Goal: Task Accomplishment & Management: Complete application form

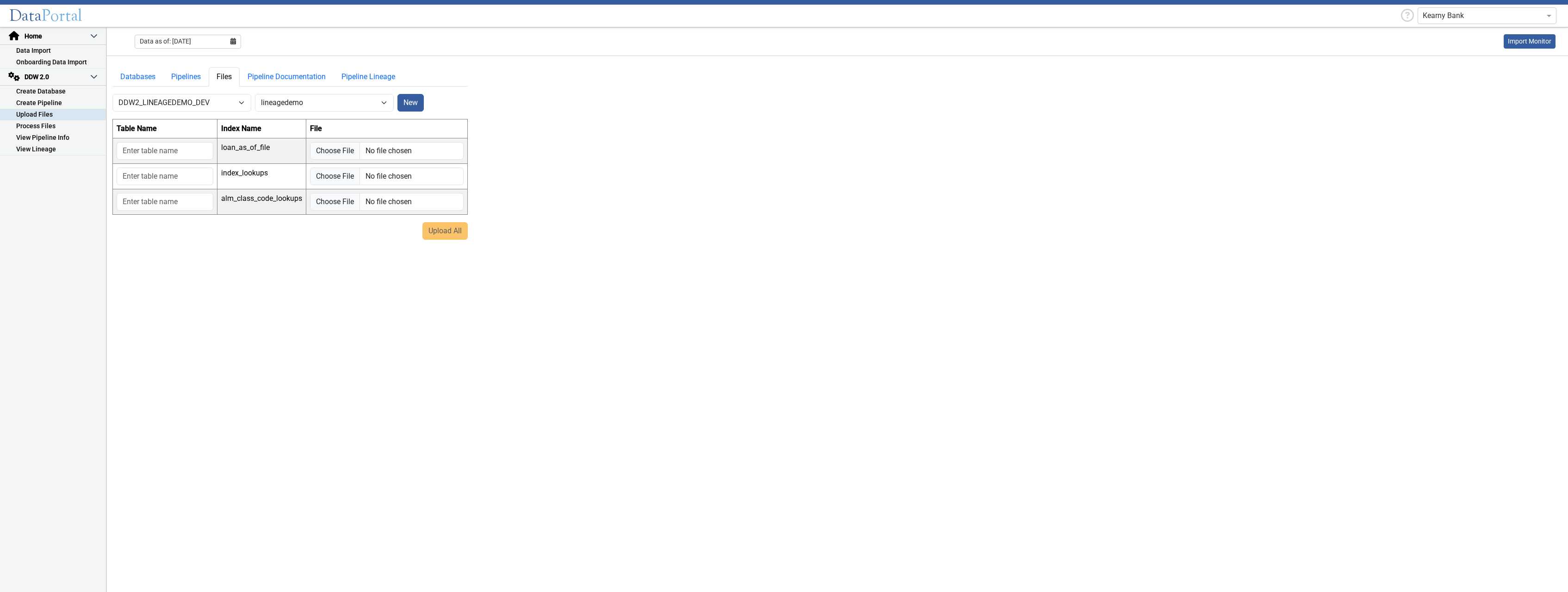
select select "7: Object"
select select "1: Object"
click at [39, 101] on link "Create Pipeline" at bounding box center [53, 103] width 106 height 12
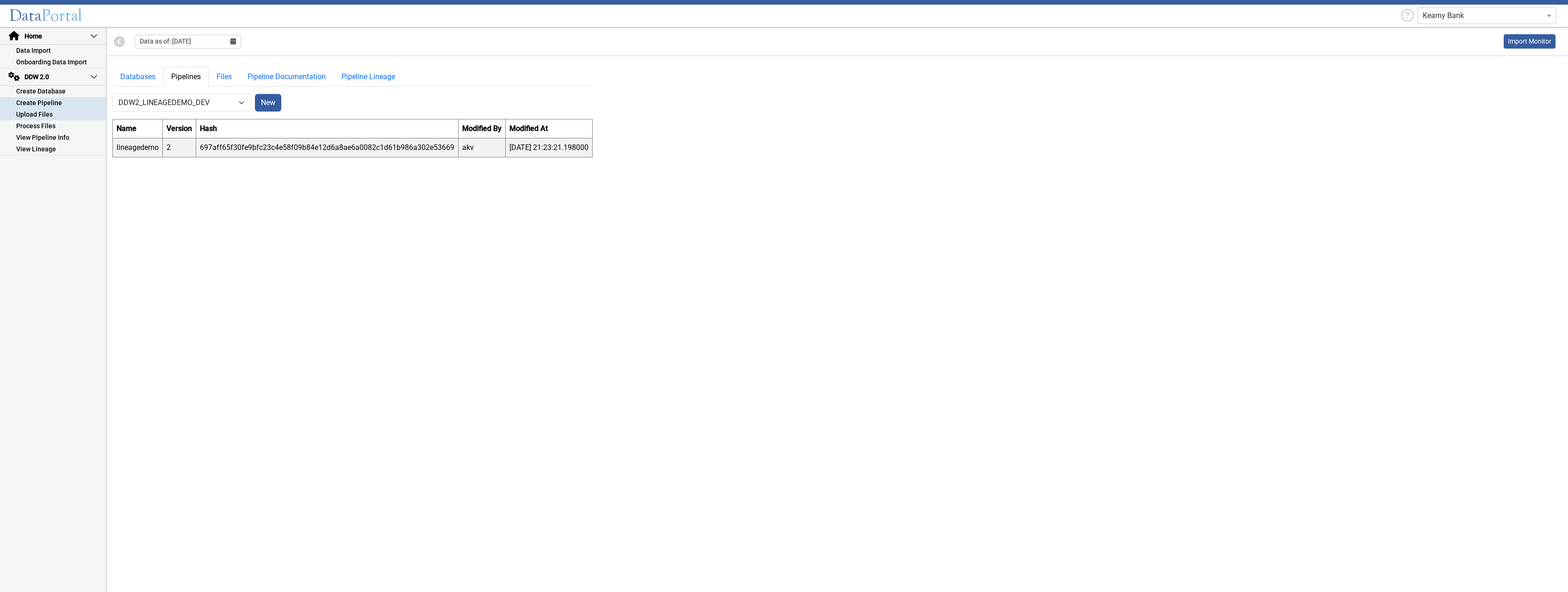
click at [38, 111] on link "Upload Files" at bounding box center [53, 115] width 106 height 12
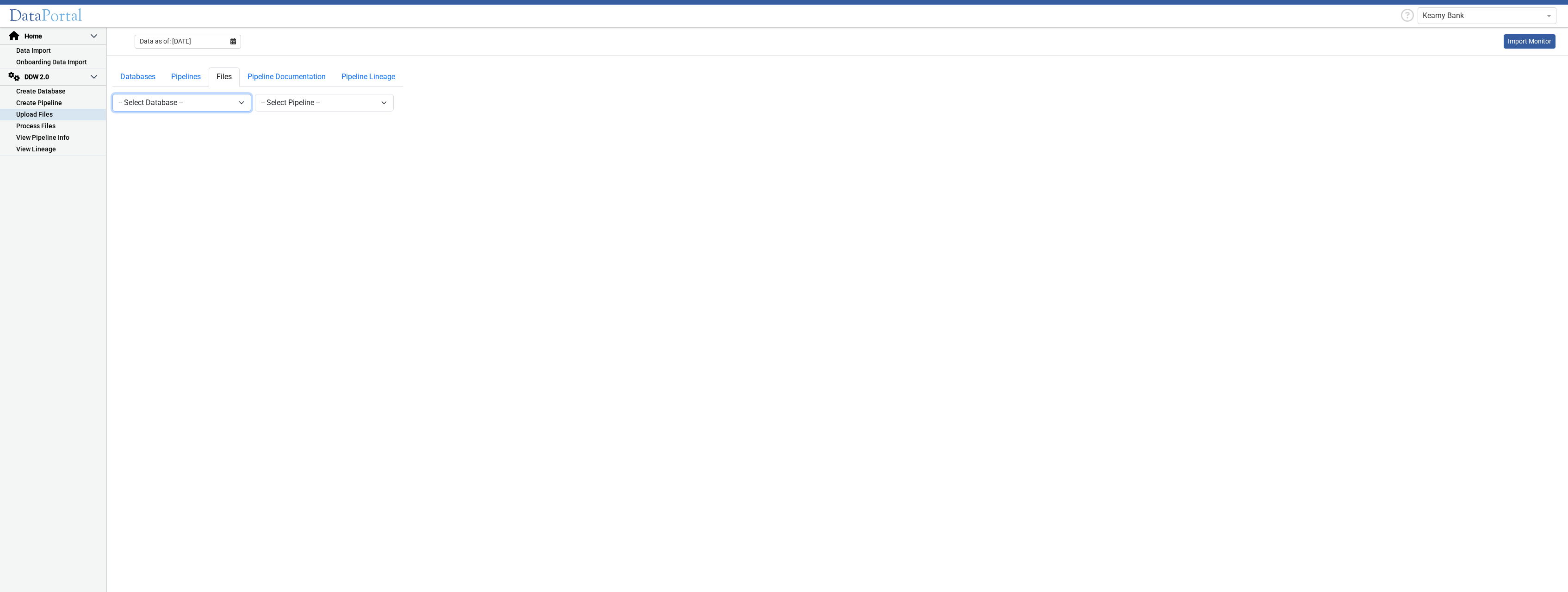
click at [112, 94] on select "-- Select Database -- DDW2_DENIS2_API_DEV DDW2_DENIS3_API_DEV DDW2_DENIS4_API_D…" at bounding box center [182, 103] width 139 height 18
select select "7: Object"
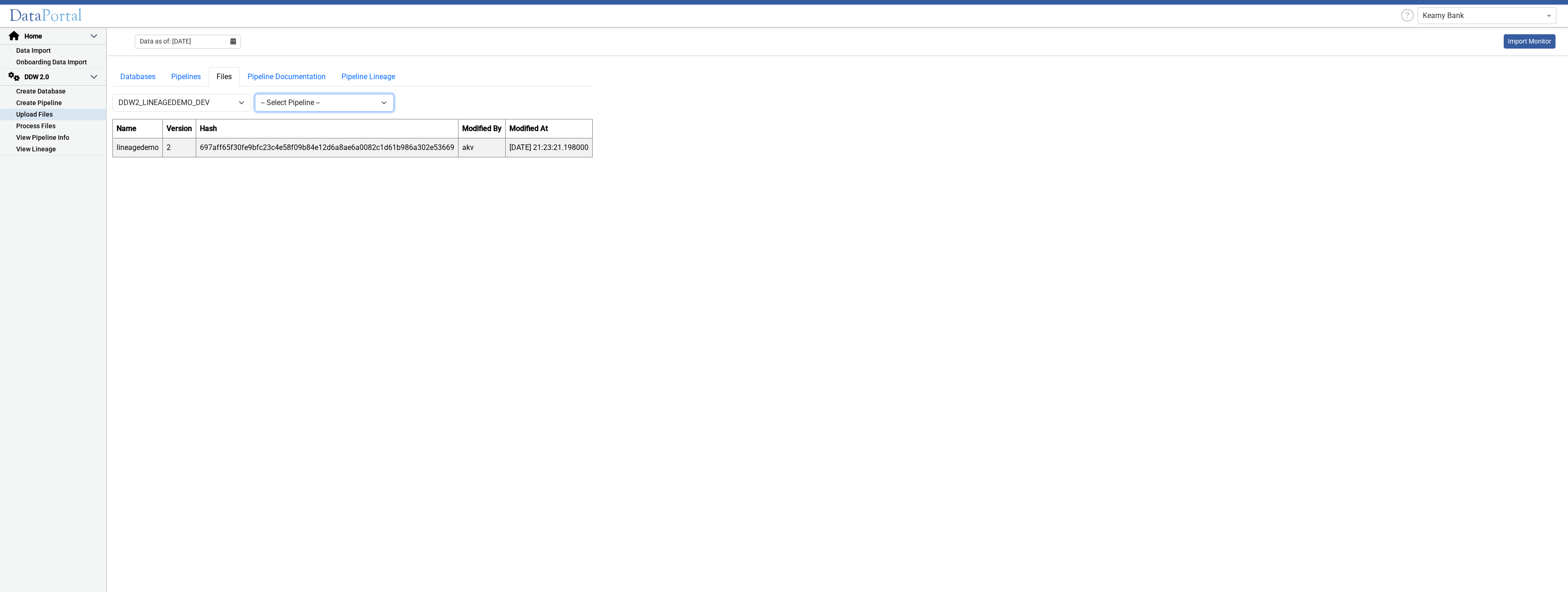
click at [255, 94] on select "-- Select Pipeline -- lineagedemo" at bounding box center [325, 103] width 139 height 18
select select "1: Object"
click option "lineagedemo" at bounding box center [0, 0] width 0 height 0
click at [408, 101] on button "New" at bounding box center [410, 103] width 27 height 18
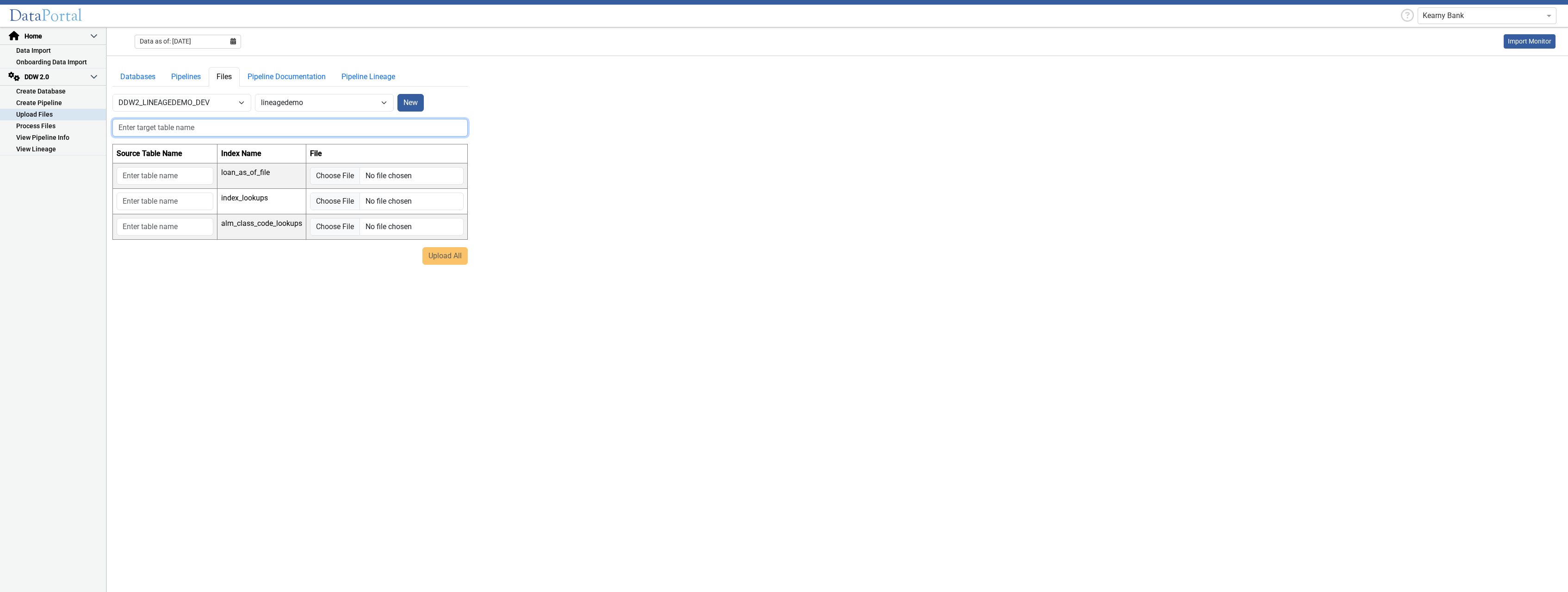
click at [267, 132] on input "text" at bounding box center [289, 128] width 355 height 18
click at [148, 125] on input "Lineage_Transformed_Table" at bounding box center [289, 128] width 355 height 18
click at [188, 124] on input "LineageTransformed_Table" at bounding box center [289, 128] width 355 height 18
click at [257, 128] on input "LineageTransformedTable" at bounding box center [289, 128] width 355 height 18
type input "LineageTransformedTable0"
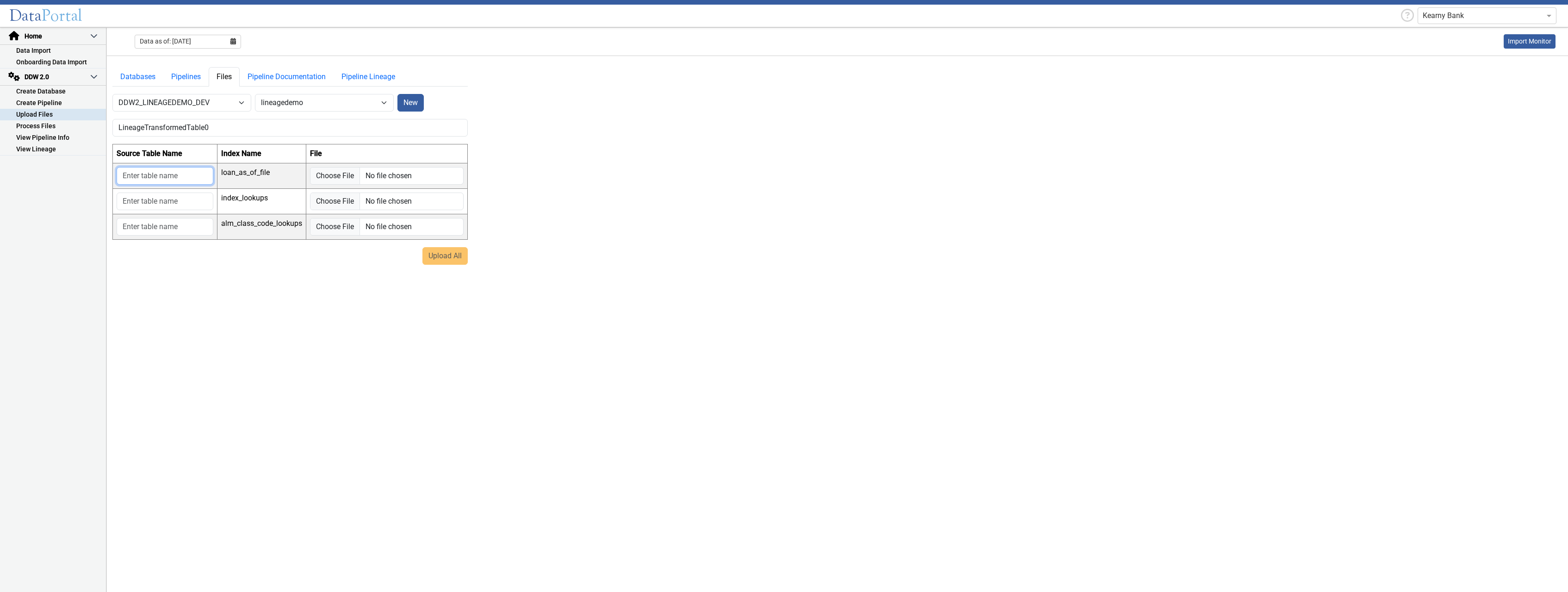
click at [192, 176] on input "text" at bounding box center [164, 176] width 97 height 18
click at [346, 174] on input "file" at bounding box center [386, 176] width 153 height 18
type input "C:\fakepath\Royal_03312025_v2.csv"
click at [333, 214] on input "file" at bounding box center [386, 212] width 153 height 18
type input "C:\fakepath\DCG_IndexCodes_New.csv"
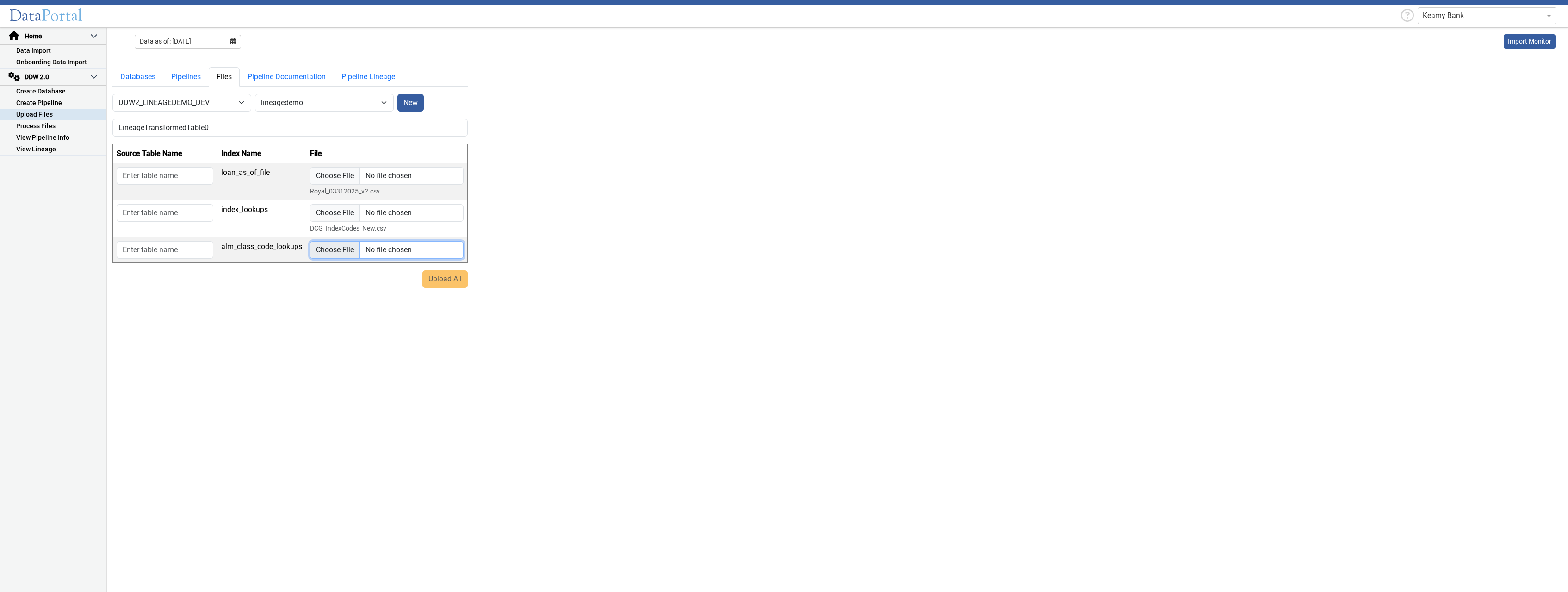
click at [328, 248] on input "file" at bounding box center [386, 250] width 153 height 18
type input "C:\fakepath\DCG_ALM_Class_Codes.csv"
click at [171, 176] on input "text" at bounding box center [164, 176] width 97 height 18
type input "Royal1"
click at [140, 213] on input "text" at bounding box center [164, 212] width 97 height 18
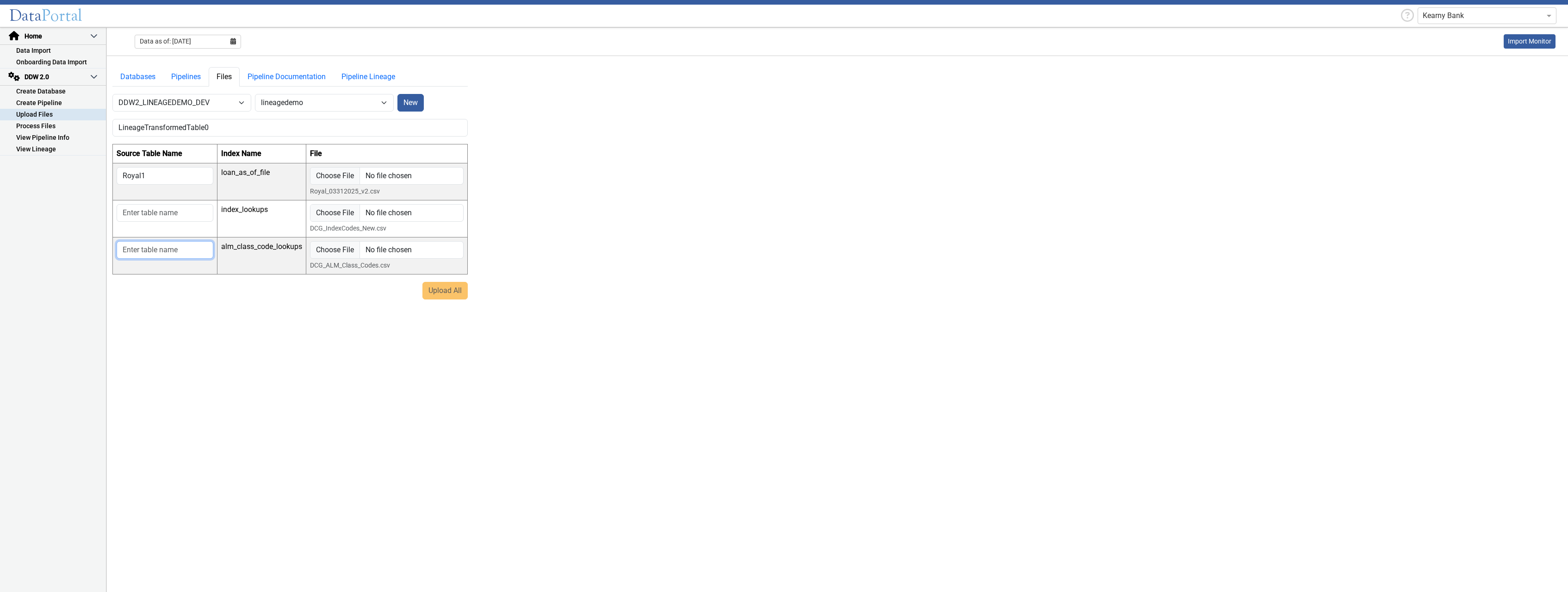
click at [153, 252] on input "text" at bounding box center [164, 250] width 97 height 18
type input "Alm1"
click at [145, 213] on input "text" at bounding box center [164, 212] width 97 height 18
type input "Index1"
click at [161, 175] on input "Royal1" at bounding box center [164, 176] width 97 height 18
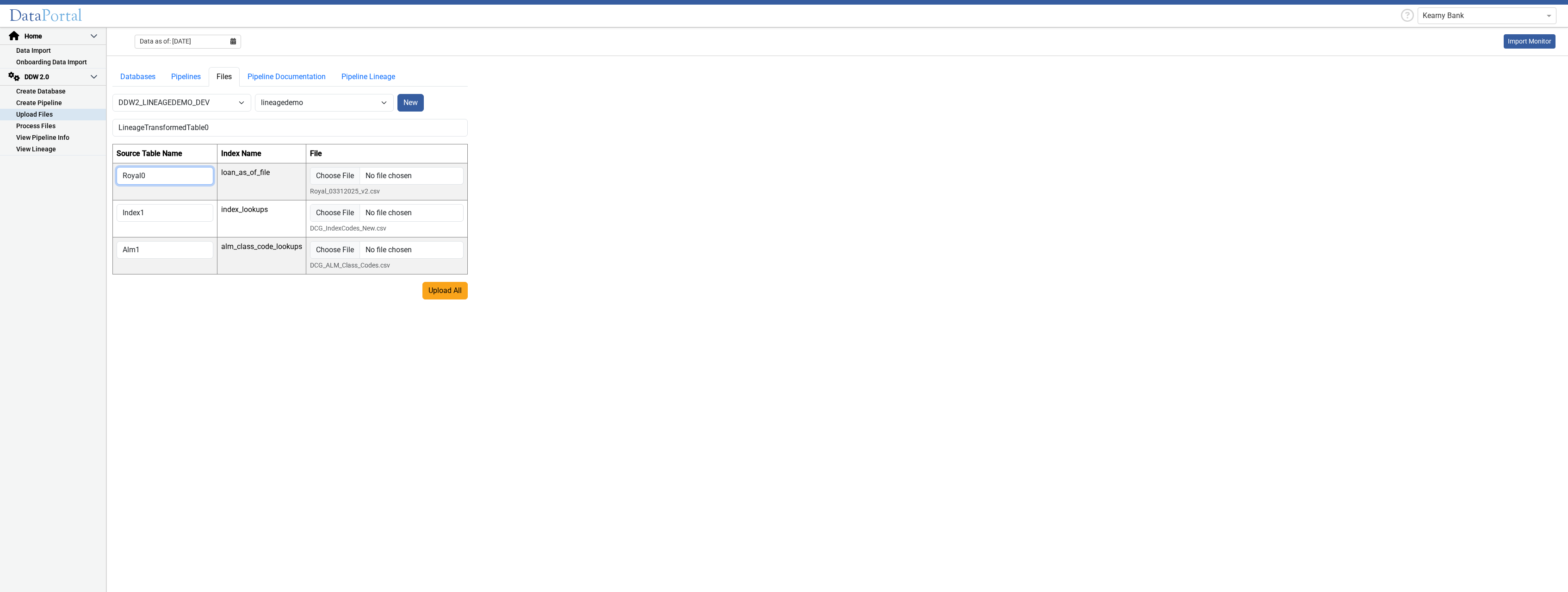
type input "Royal0"
click at [167, 213] on input "Index1" at bounding box center [164, 212] width 97 height 18
type input "Index0"
click at [168, 251] on input "Alm1" at bounding box center [164, 250] width 97 height 18
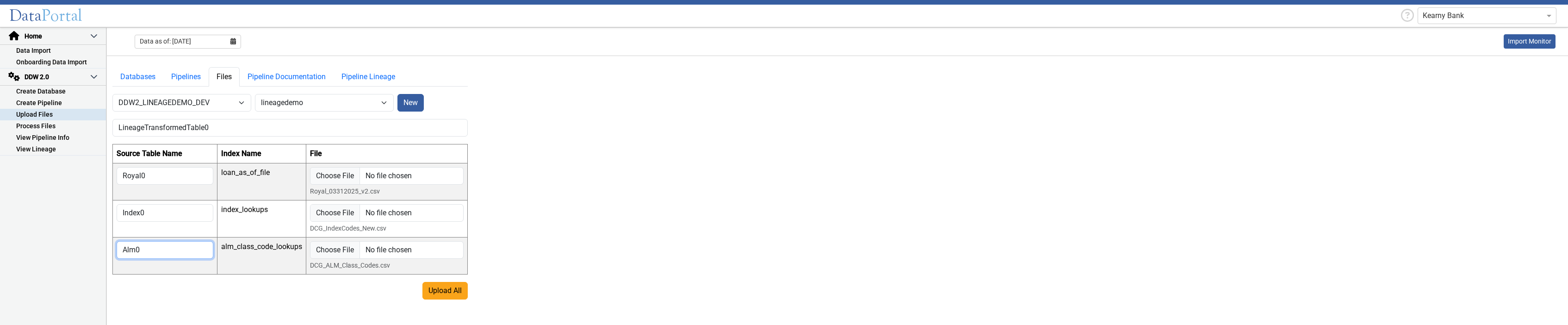
type input "Alm0"
click at [442, 290] on button "Upload All" at bounding box center [444, 291] width 45 height 18
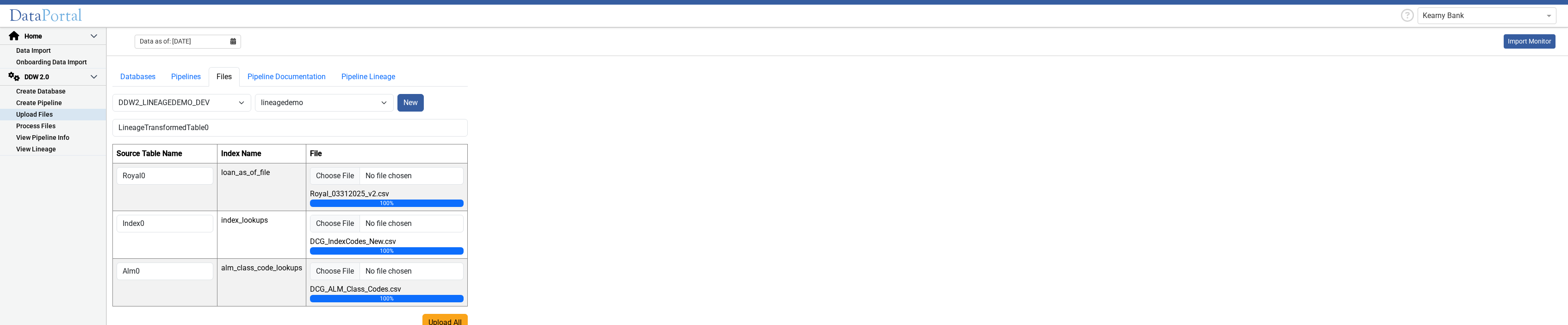
scroll to position [10, 0]
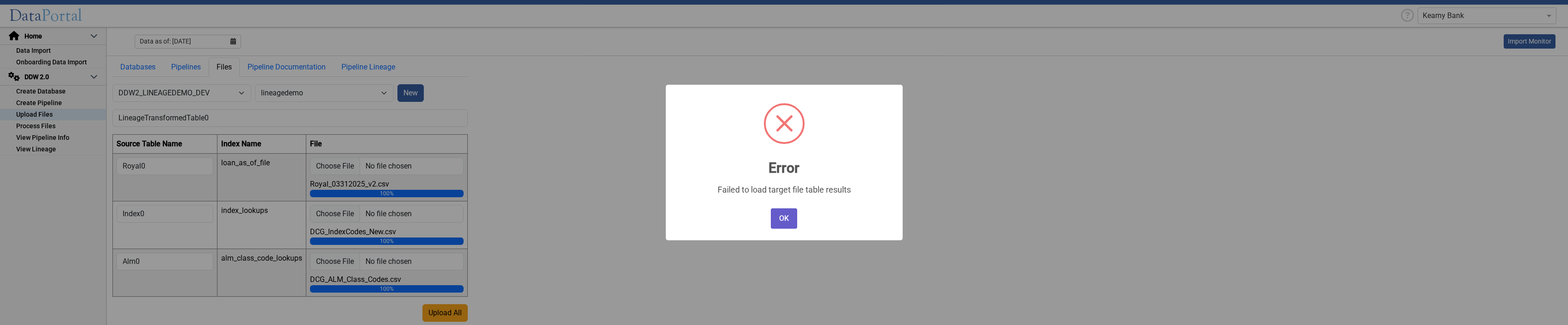
click at [787, 219] on button "OK" at bounding box center [784, 219] width 26 height 21
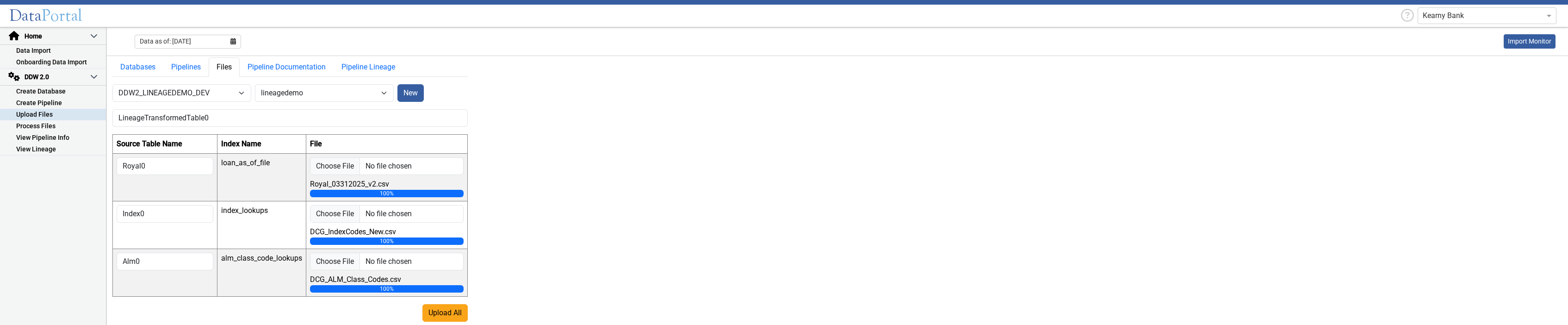
click at [724, 273] on main "Databases Pipelines Files Pipeline Documentation Pipeline Lineage -- Select Dat…" at bounding box center [838, 184] width 1462 height 276
click at [177, 159] on input "Royal0" at bounding box center [164, 166] width 97 height 18
type input "Royal00"
click at [159, 210] on input "Index0" at bounding box center [164, 214] width 97 height 18
type input "Index00"
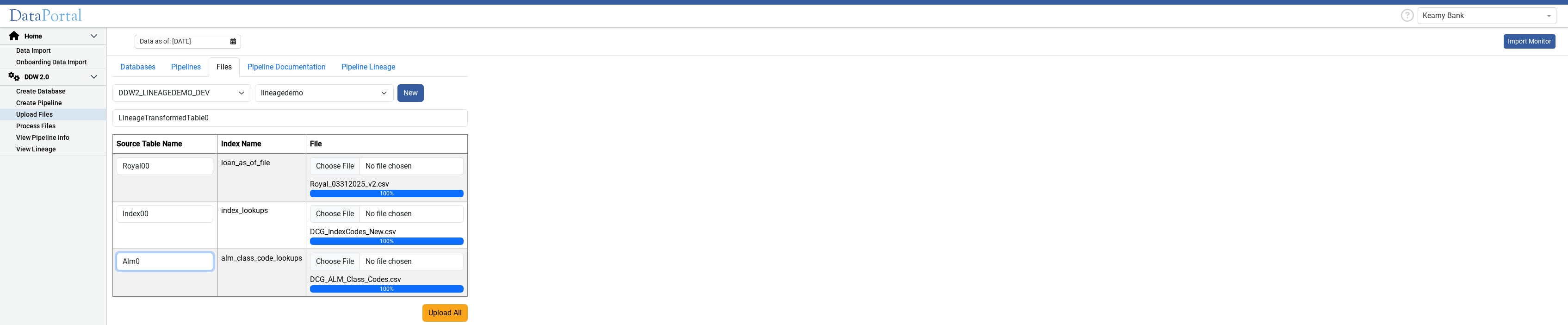
click at [164, 262] on input "Alm0" at bounding box center [164, 262] width 97 height 18
type input "Alm00"
click at [444, 311] on button "Upload All" at bounding box center [444, 313] width 45 height 18
click at [440, 314] on button "Upload All" at bounding box center [444, 313] width 45 height 18
click at [412, 94] on button "New" at bounding box center [410, 93] width 27 height 18
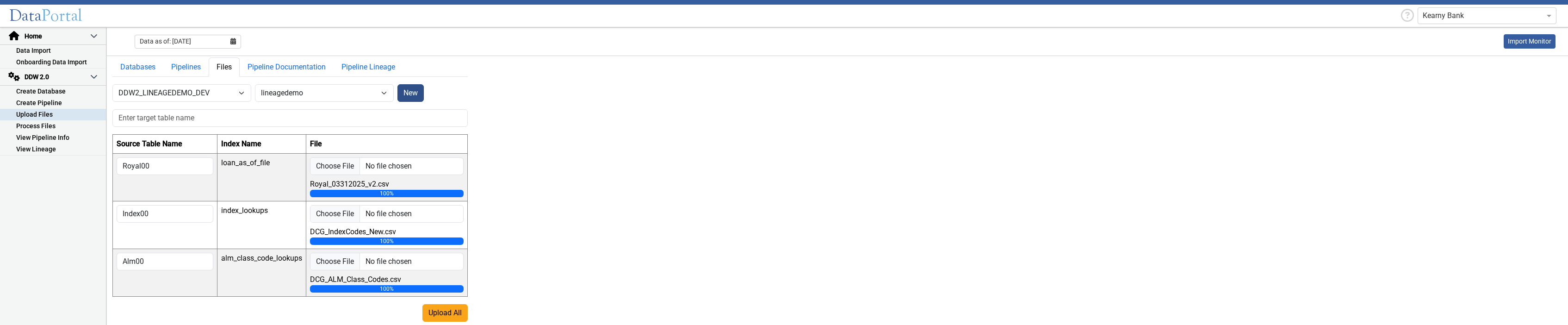
scroll to position [0, 0]
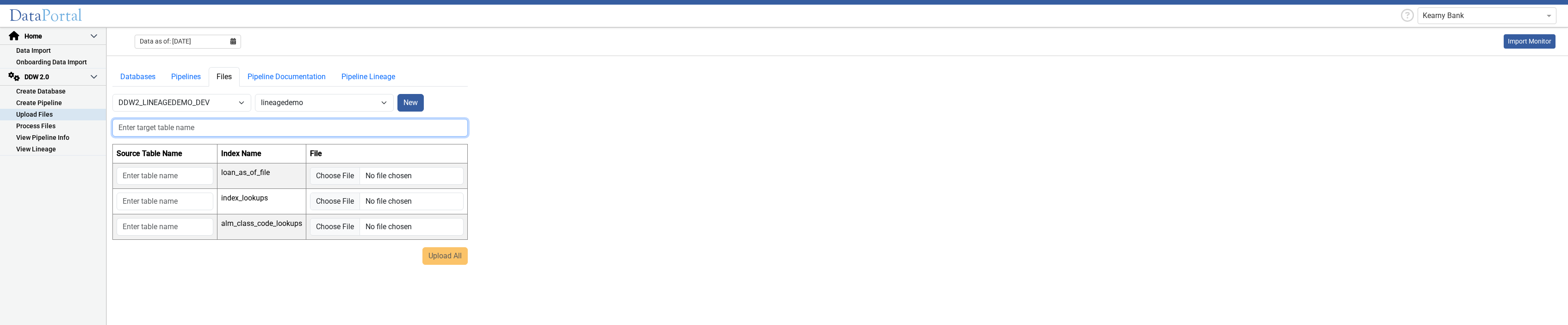
click at [171, 128] on input "text" at bounding box center [289, 128] width 355 height 18
click at [165, 126] on input "Lineage_Test_1" at bounding box center [289, 128] width 355 height 18
type input "LineageTest1"
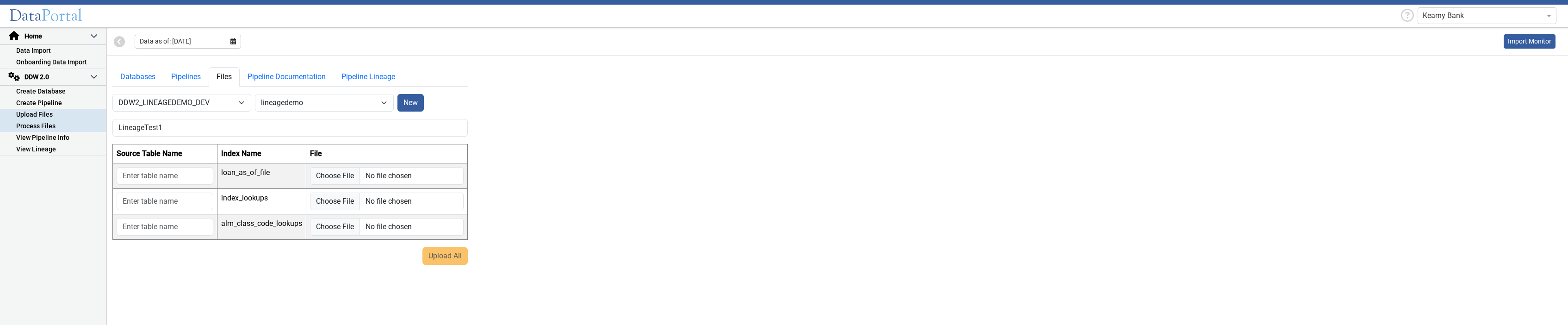
click at [57, 124] on link "Process Files" at bounding box center [53, 127] width 106 height 12
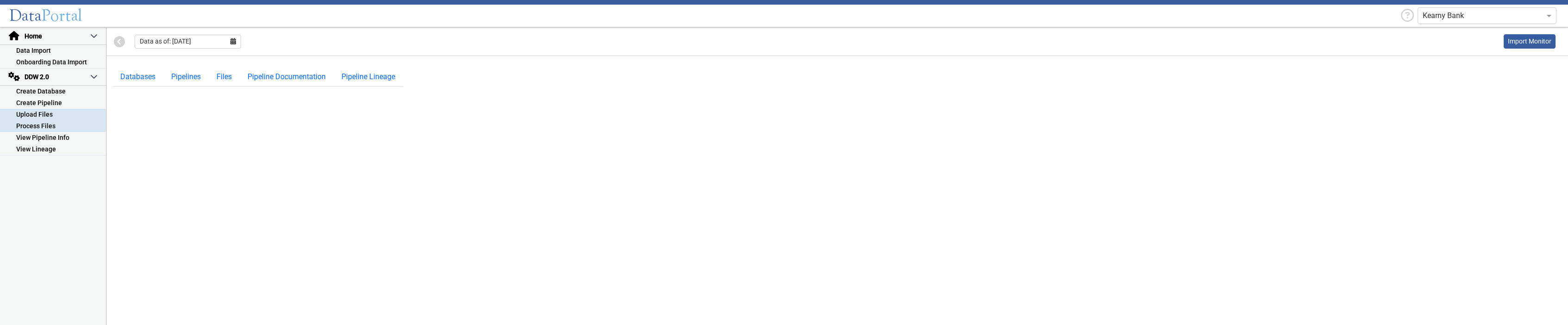
click at [52, 111] on link "Upload Files" at bounding box center [53, 115] width 106 height 12
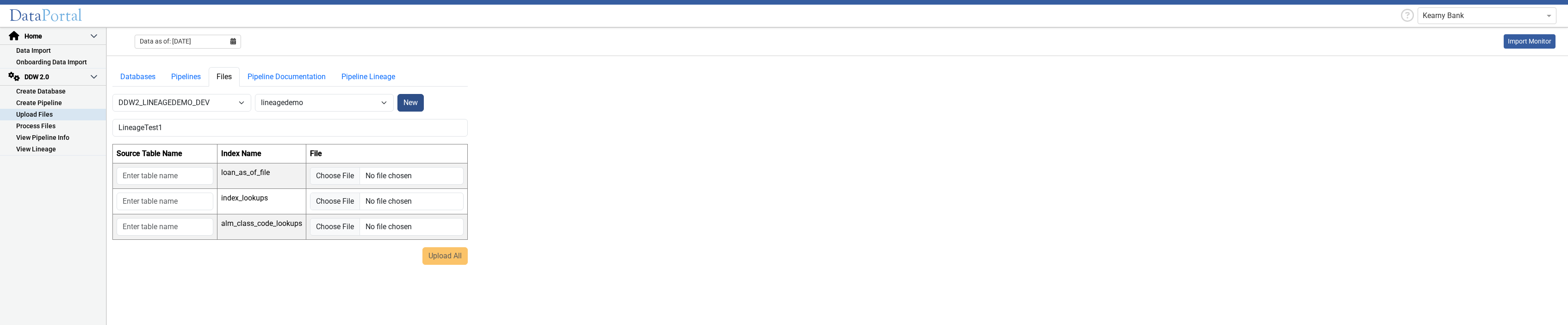
click at [410, 101] on button "New" at bounding box center [410, 103] width 27 height 18
click at [184, 123] on input "text" at bounding box center [289, 128] width 355 height 18
type input "LineageTest1"
click at [149, 176] on input "text" at bounding box center [164, 176] width 97 height 18
type input "Loan1"
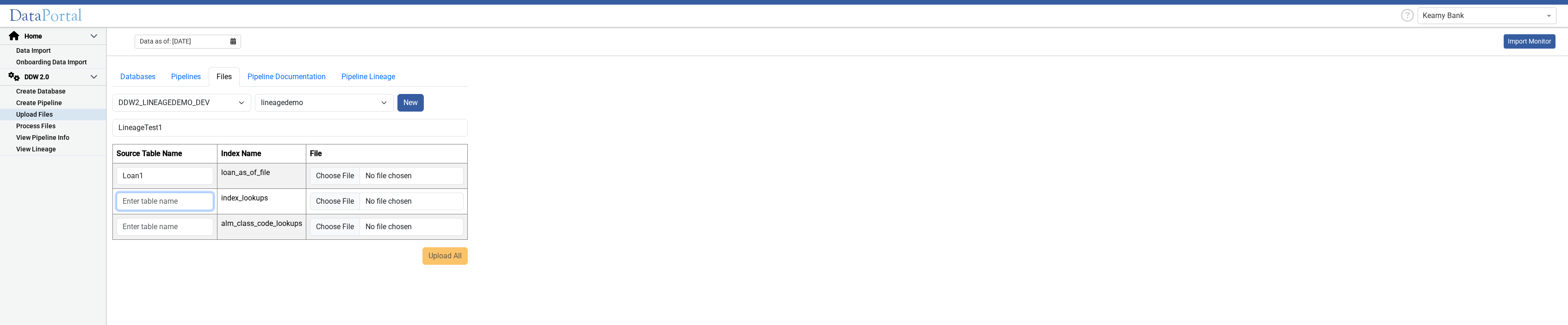
click at [143, 200] on input "text" at bounding box center [164, 202] width 97 height 18
type input "Index1"
click at [148, 223] on input "text" at bounding box center [164, 227] width 97 height 18
type input "Alm1"
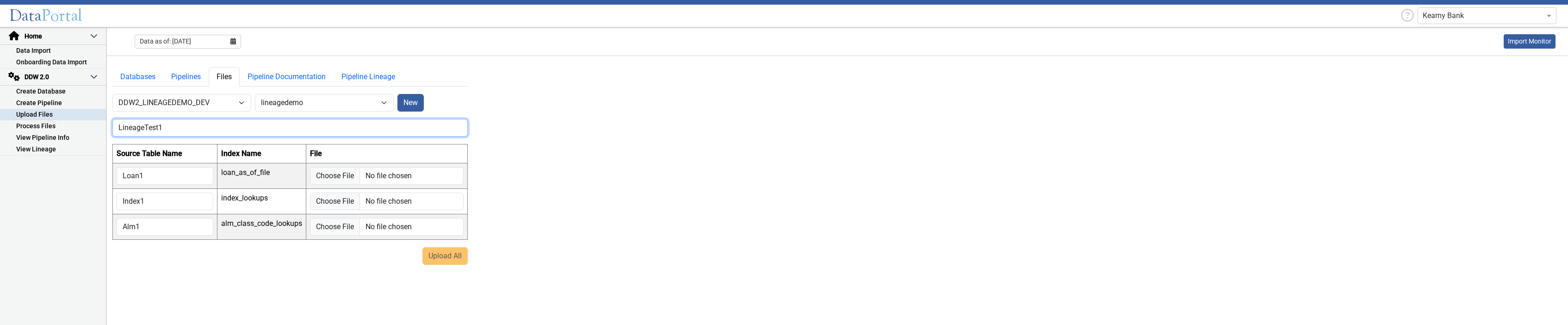
click at [182, 132] on input "LineageTest1" at bounding box center [289, 128] width 355 height 18
type input "LineageTest11"
click at [166, 178] on input "Loan1" at bounding box center [164, 176] width 97 height 18
type input "Loan11"
click at [161, 201] on input "Index1" at bounding box center [164, 202] width 97 height 18
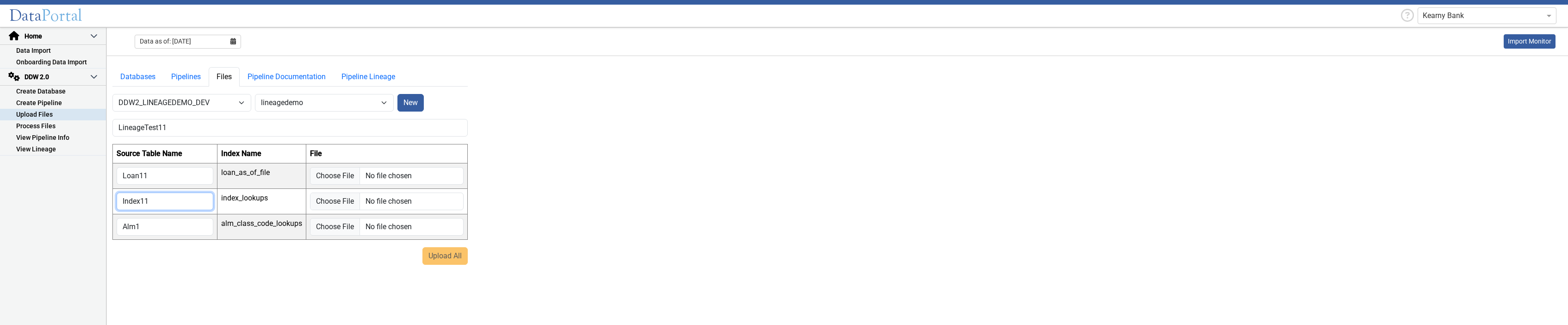
type input "Index11"
click at [153, 229] on input "Alm1" at bounding box center [164, 227] width 97 height 18
type input "Alm11"
click at [331, 178] on input "file" at bounding box center [386, 176] width 153 height 18
type input "C:\fakepath\Royal_03312025_v2.csv"
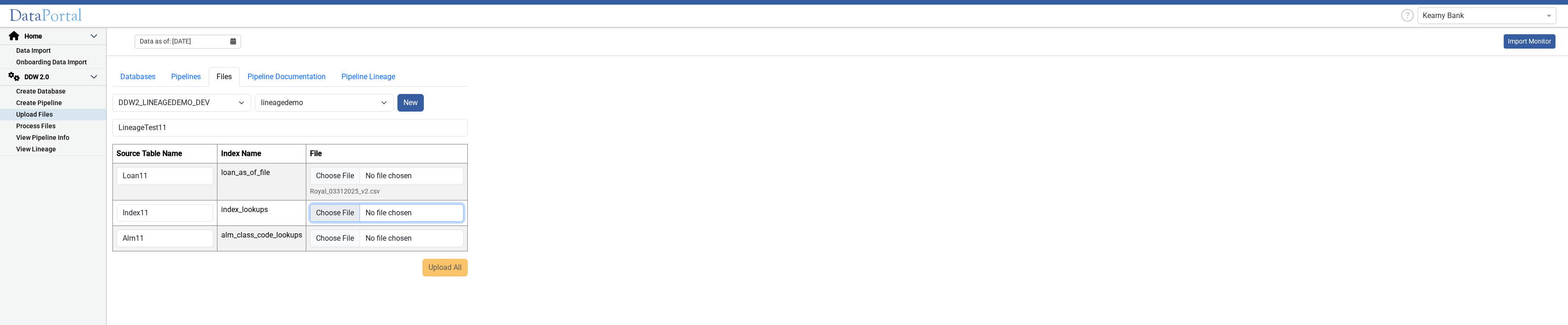
click at [343, 211] on input "file" at bounding box center [386, 213] width 153 height 18
type input "C:\fakepath\DCG_IndexCodes_New.csv"
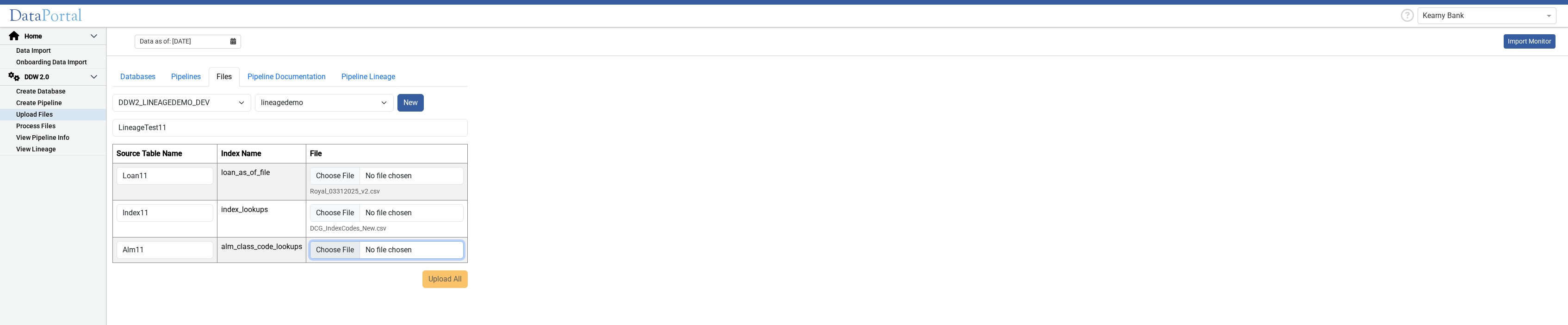
click at [320, 247] on input "file" at bounding box center [386, 250] width 153 height 18
type input "C:\fakepath\DCG_ALM_Class_Codes.csv"
click at [446, 292] on button "Upload All" at bounding box center [444, 291] width 45 height 18
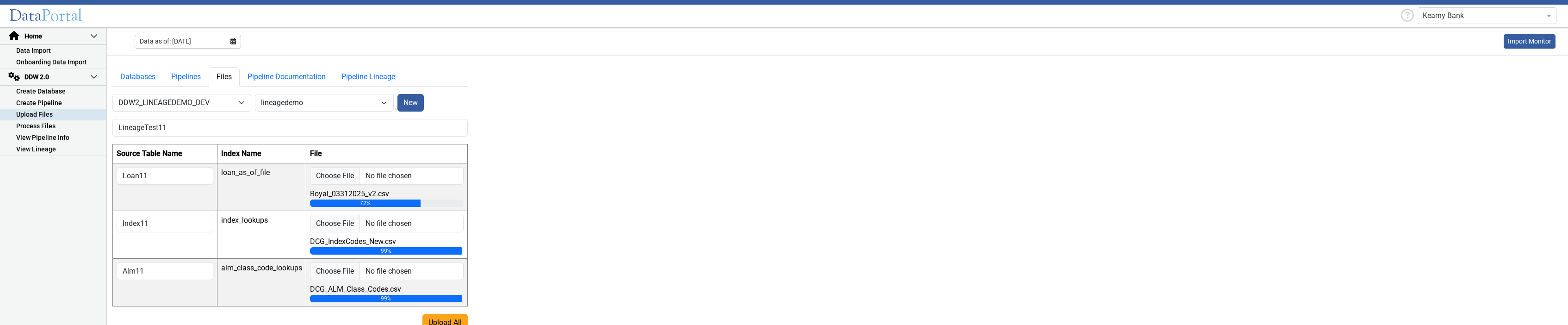
scroll to position [10, 0]
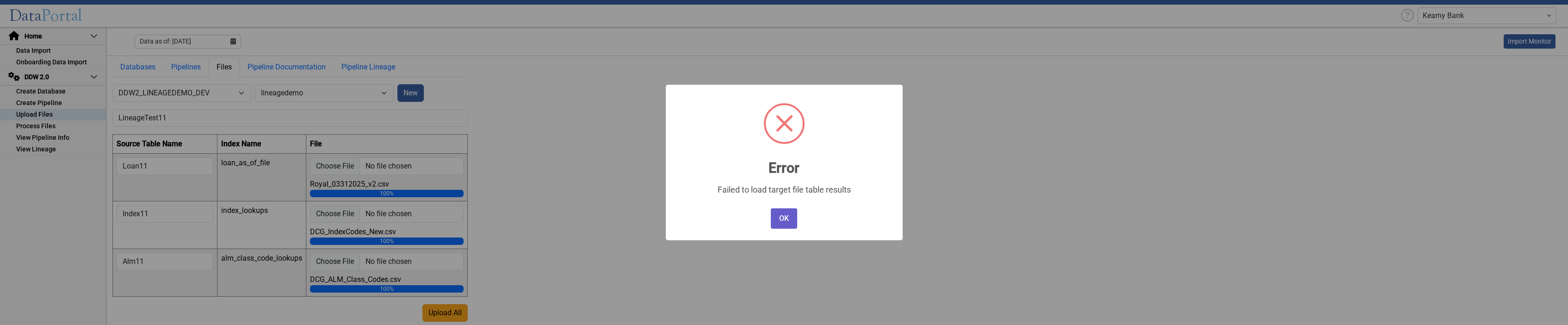
click at [784, 222] on button "OK" at bounding box center [784, 219] width 26 height 21
